Goal: Transaction & Acquisition: Obtain resource

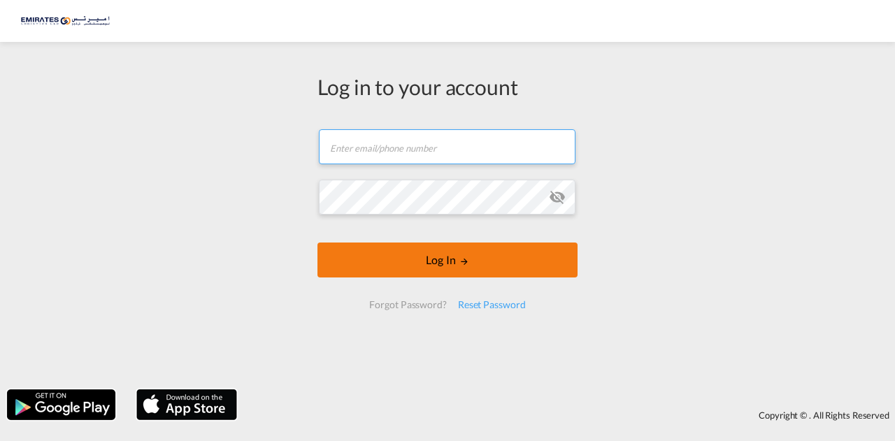
type input "[EMAIL_ADDRESS][DOMAIN_NAME]"
click at [425, 263] on button "Log In" at bounding box center [447, 260] width 260 height 35
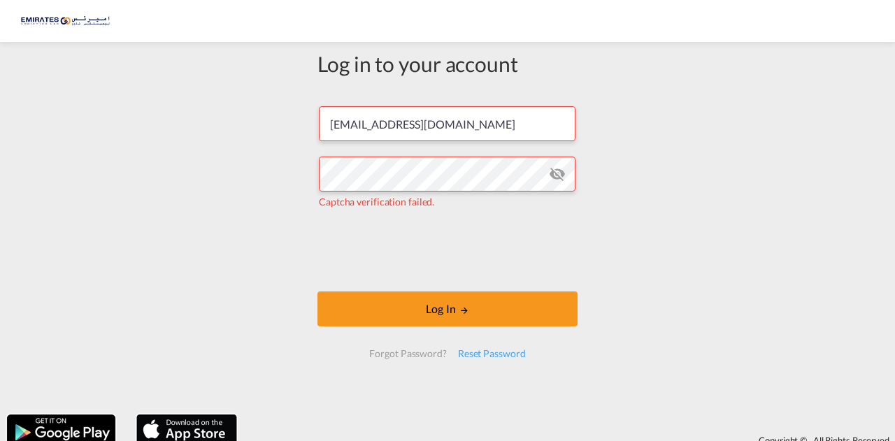
click at [557, 174] on md-icon "icon-eye-off" at bounding box center [557, 174] width 17 height 17
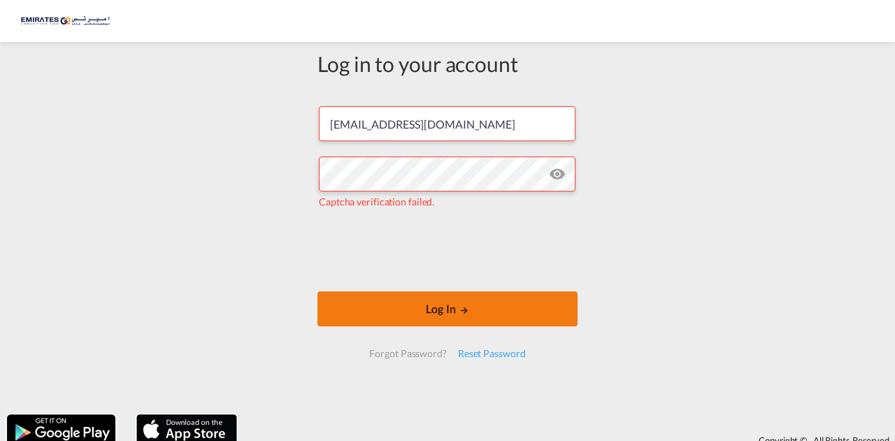
click at [410, 315] on button "Log In" at bounding box center [447, 308] width 260 height 35
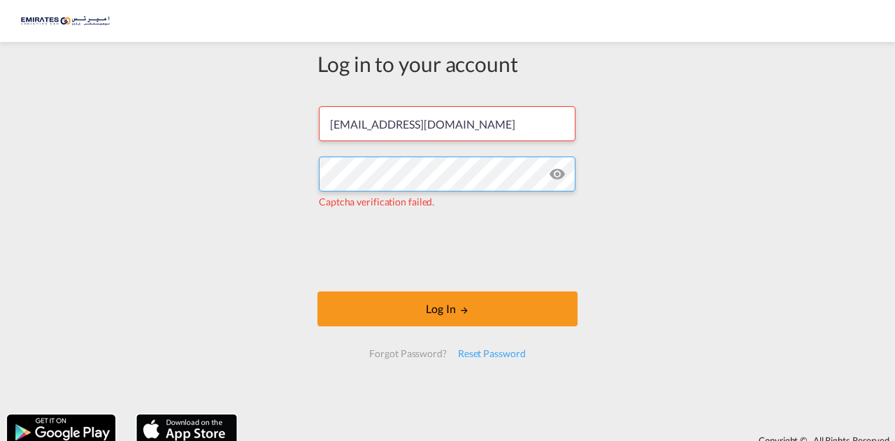
click at [207, 177] on div "Log in to your account [EMAIL_ADDRESS][DOMAIN_NAME] Captcha verification failed…" at bounding box center [447, 228] width 895 height 359
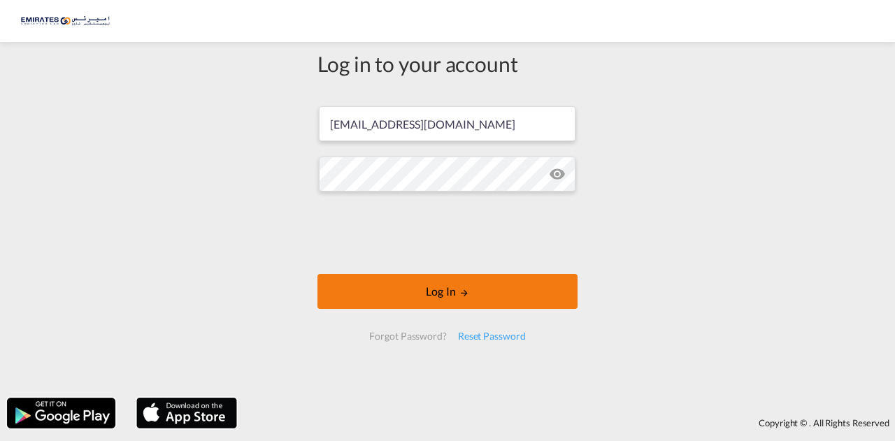
click at [459, 291] on md-icon "LOGIN" at bounding box center [464, 293] width 10 height 10
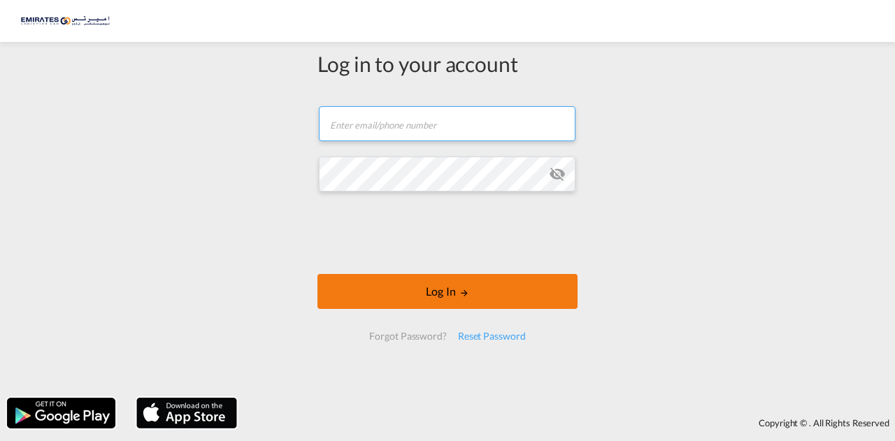
type input "[EMAIL_ADDRESS][DOMAIN_NAME]"
click at [404, 305] on button "Log In" at bounding box center [447, 291] width 260 height 35
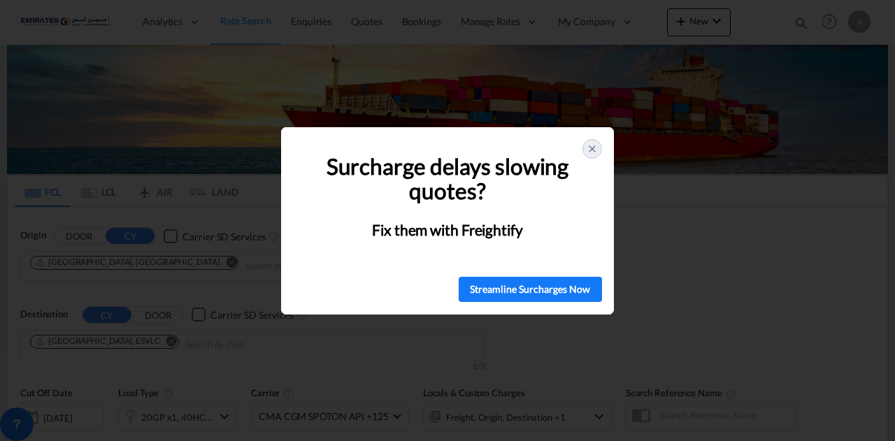
click at [586, 150] on icon at bounding box center [591, 148] width 11 height 11
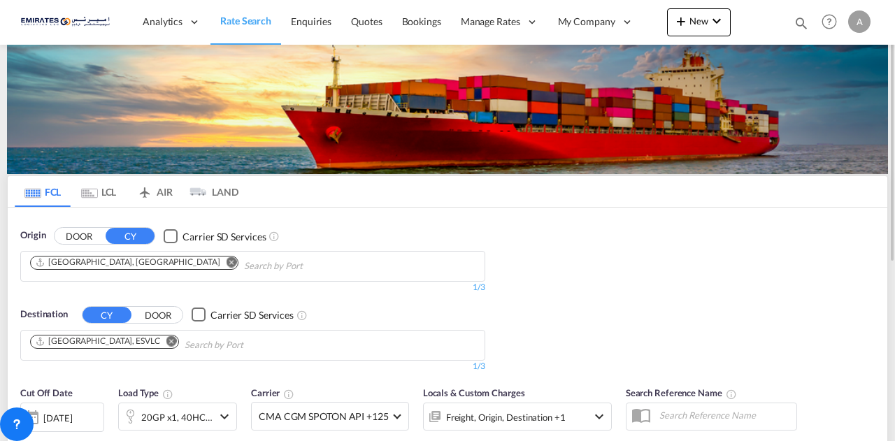
click at [166, 339] on md-icon "Remove" at bounding box center [171, 340] width 10 height 10
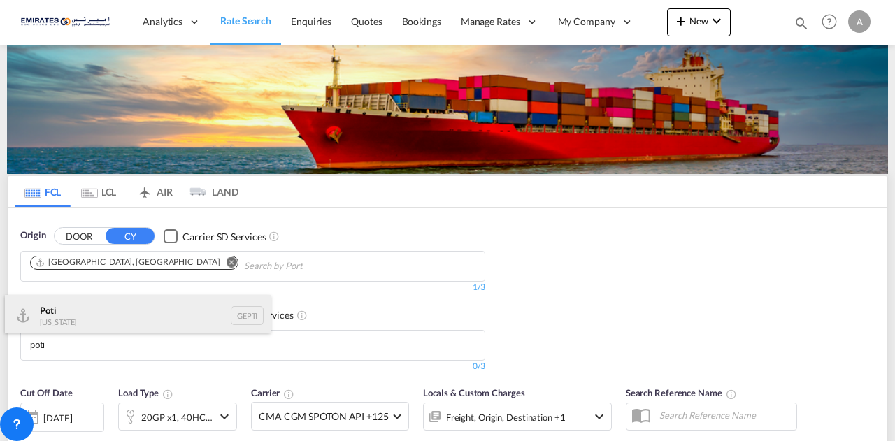
type input "poti"
click at [103, 317] on div "Poti Georgia GEPTI" at bounding box center [138, 316] width 266 height 42
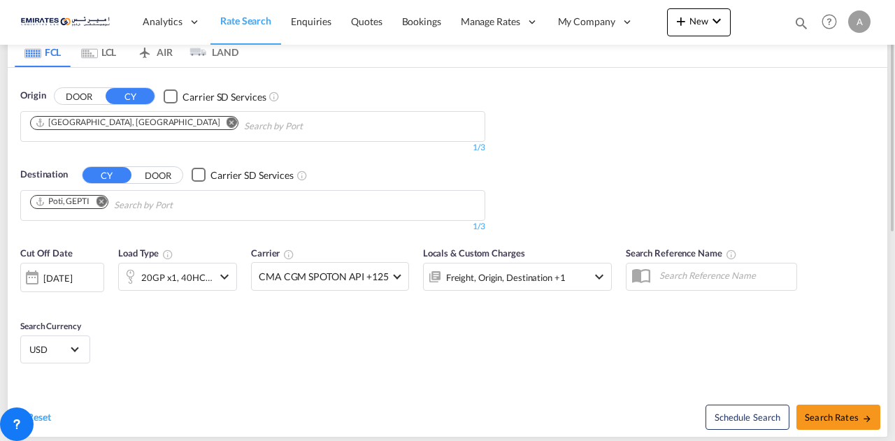
scroll to position [280, 0]
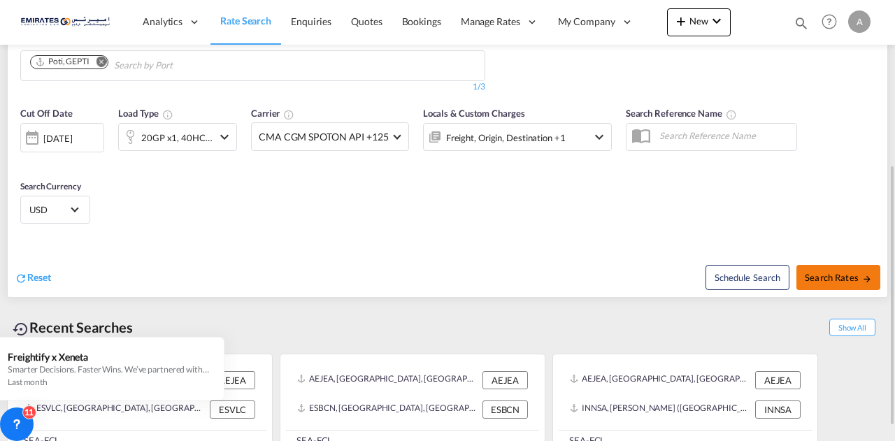
click at [826, 272] on span "Search Rates" at bounding box center [837, 277] width 67 height 11
type input "AEJEA to GEPTI / 19 Aug 2025"
